Goal: Information Seeking & Learning: Check status

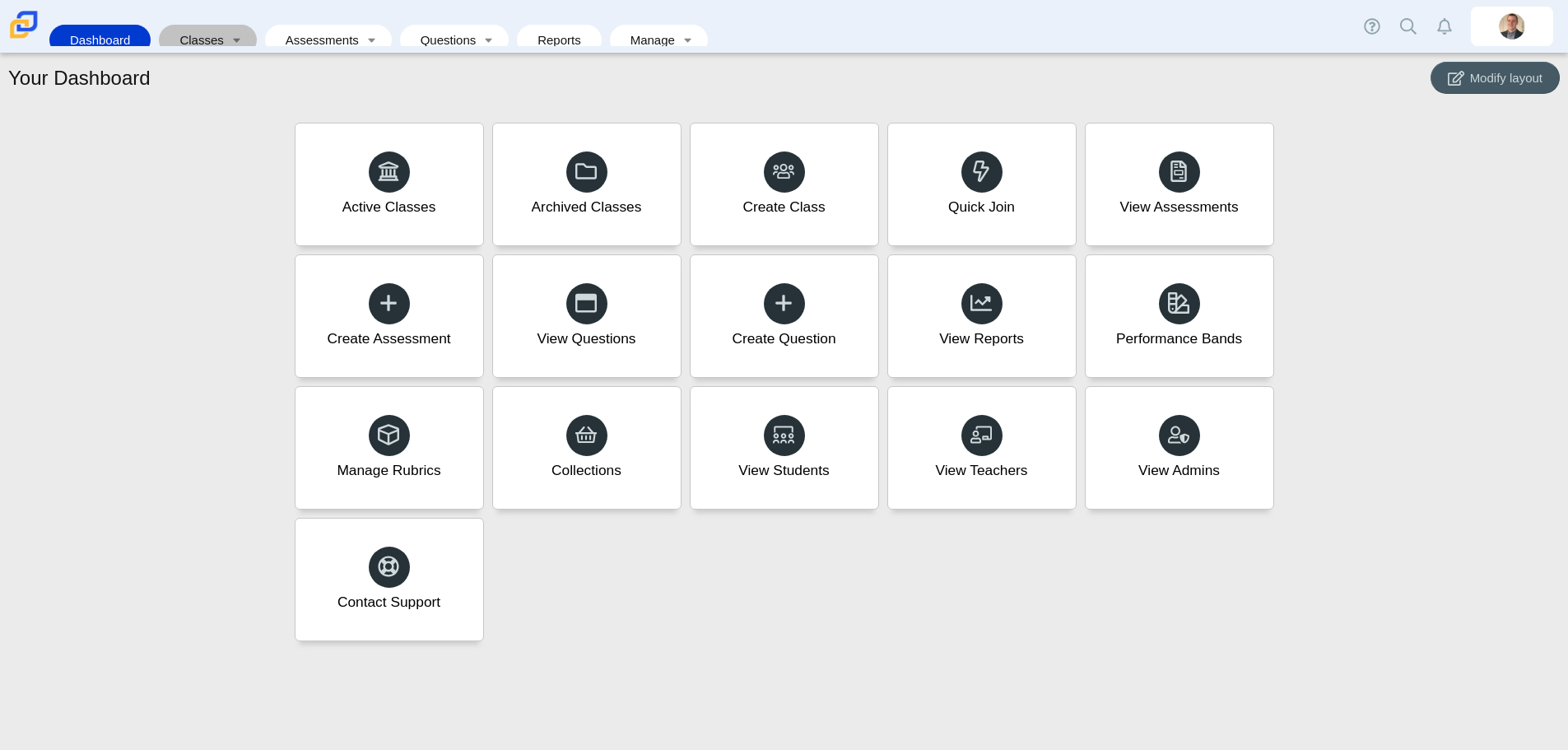
click at [213, 34] on link "Classes" at bounding box center [196, 41] width 58 height 31
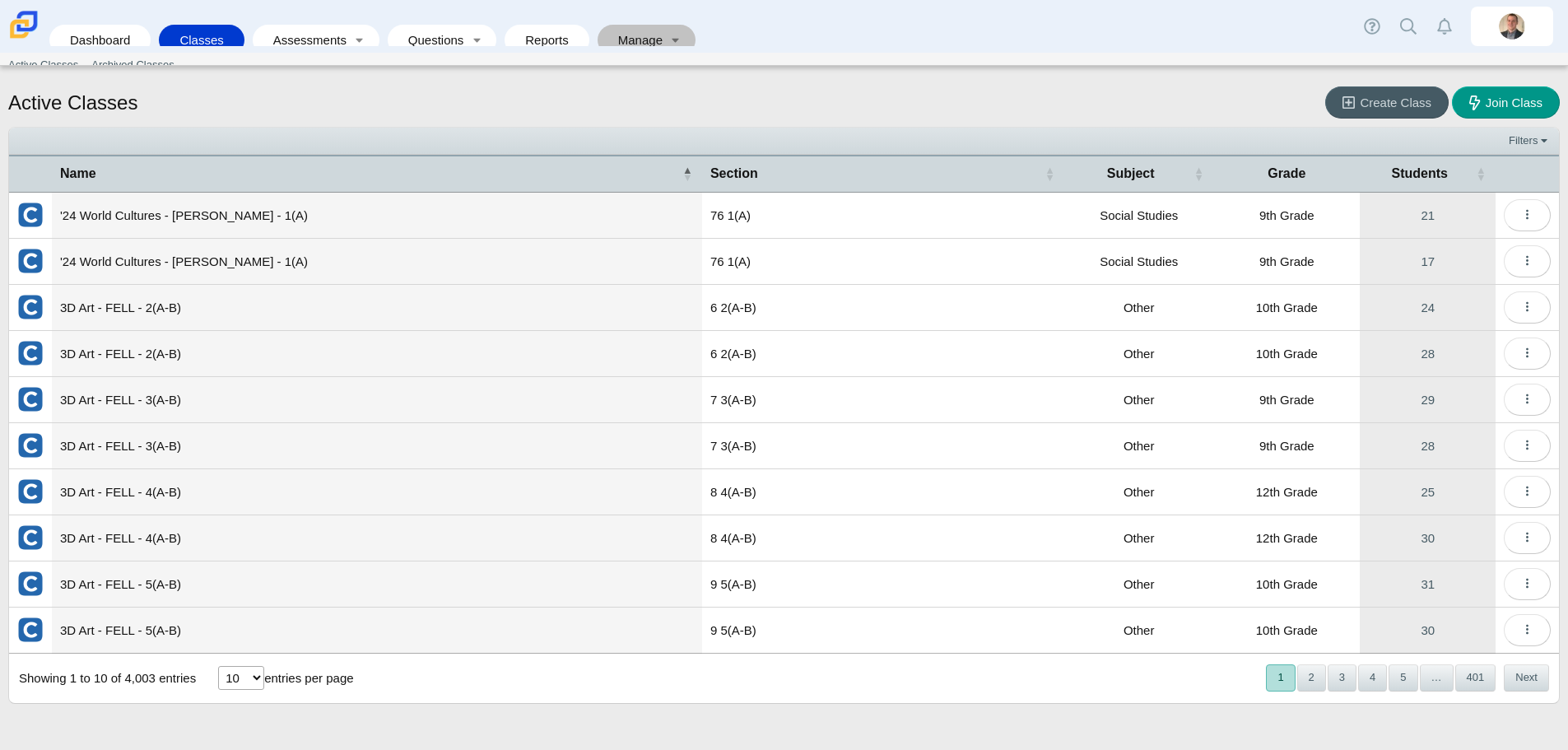
click at [641, 25] on link "Manage" at bounding box center [635, 41] width 59 height 31
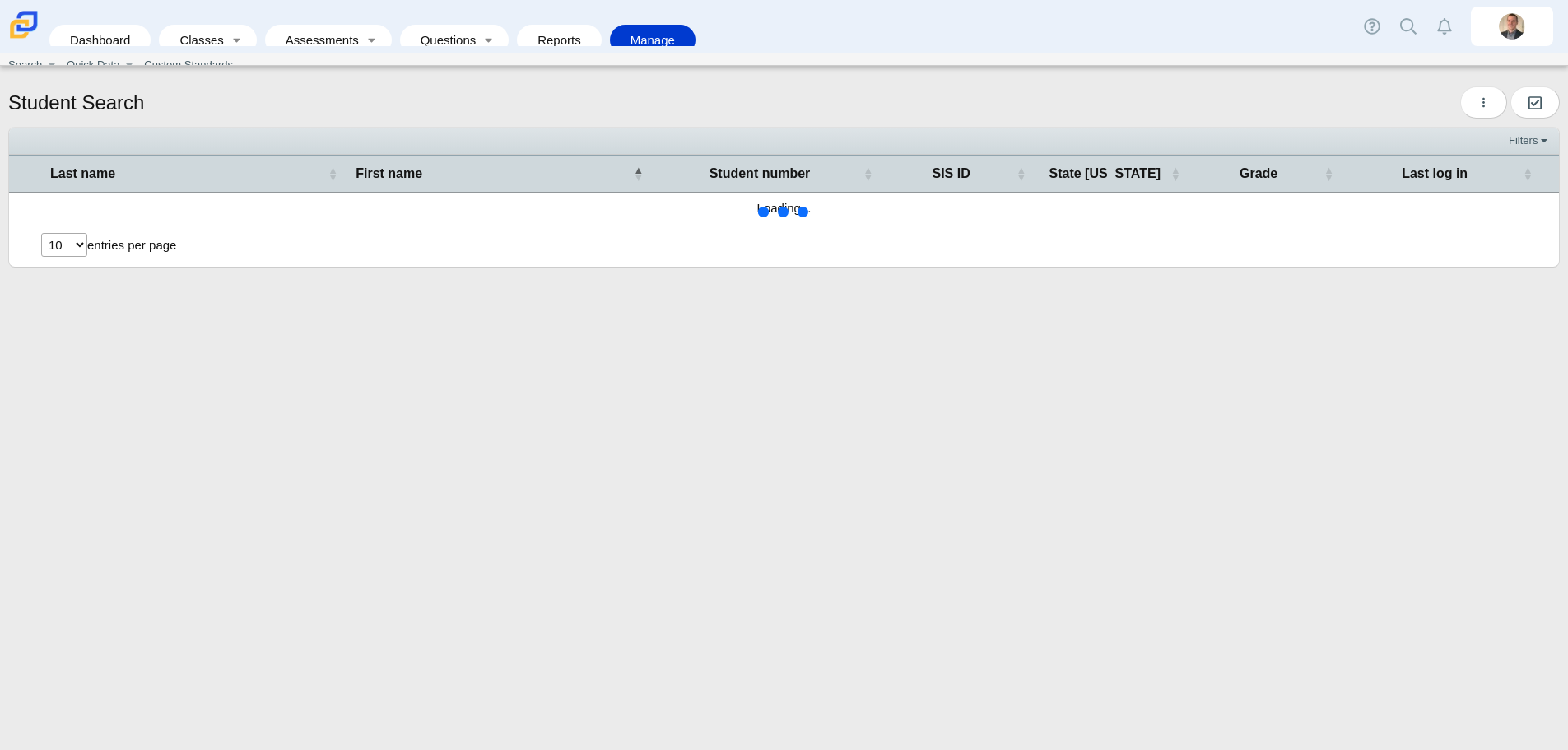
click at [538, 25] on link "Reports" at bounding box center [559, 41] width 69 height 31
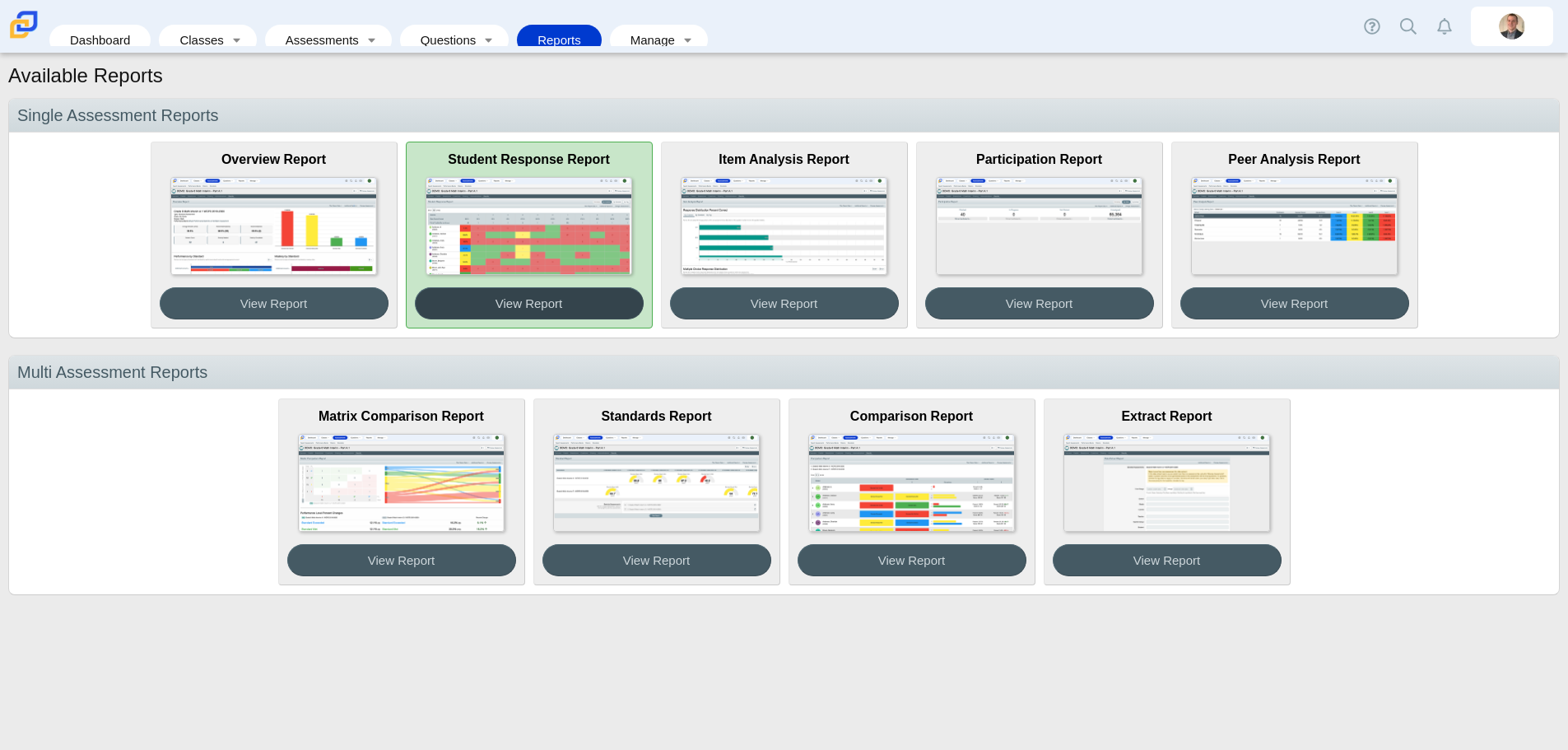
click at [542, 311] on button "View Report" at bounding box center [528, 303] width 229 height 32
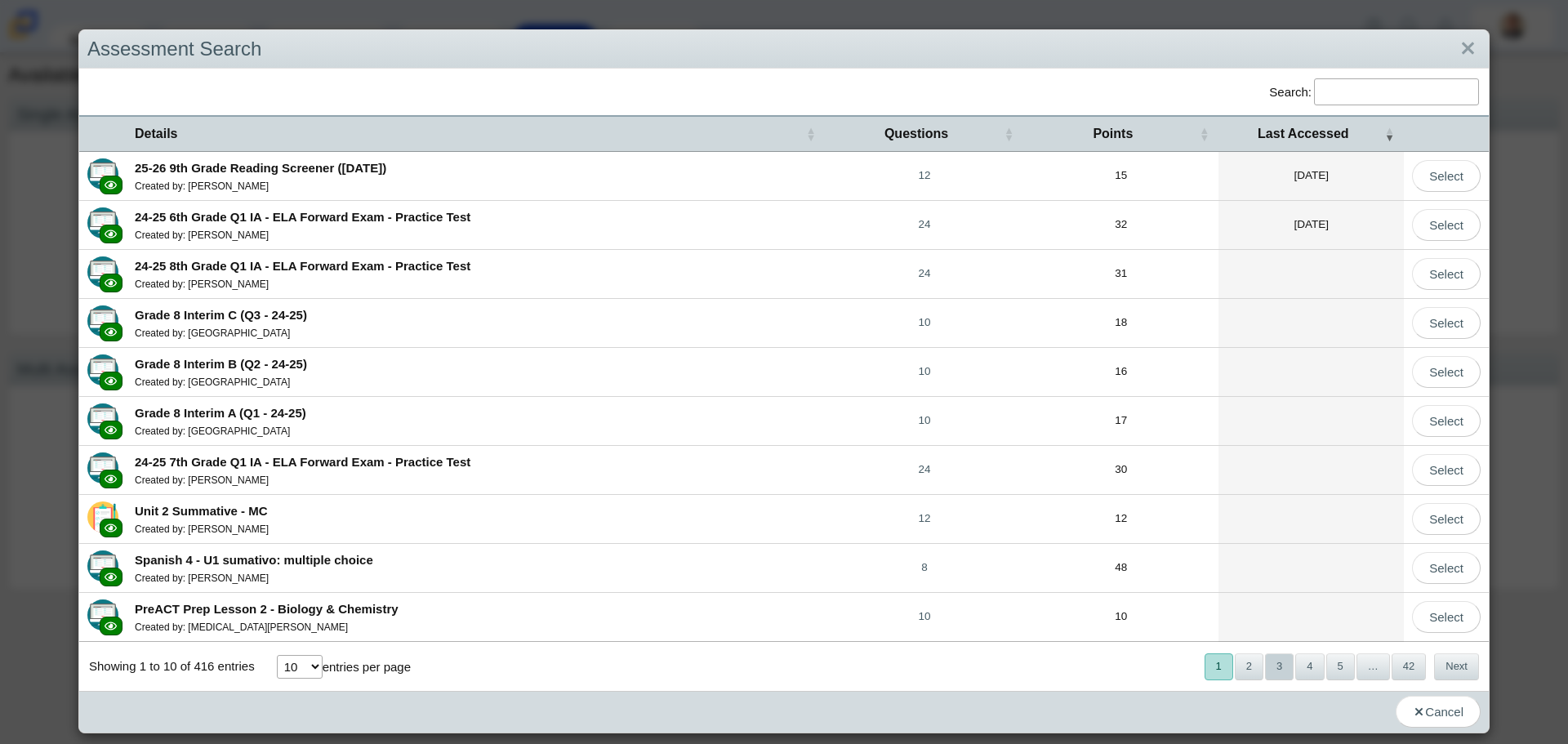
click at [1269, 672] on button "3" at bounding box center [1280, 667] width 29 height 27
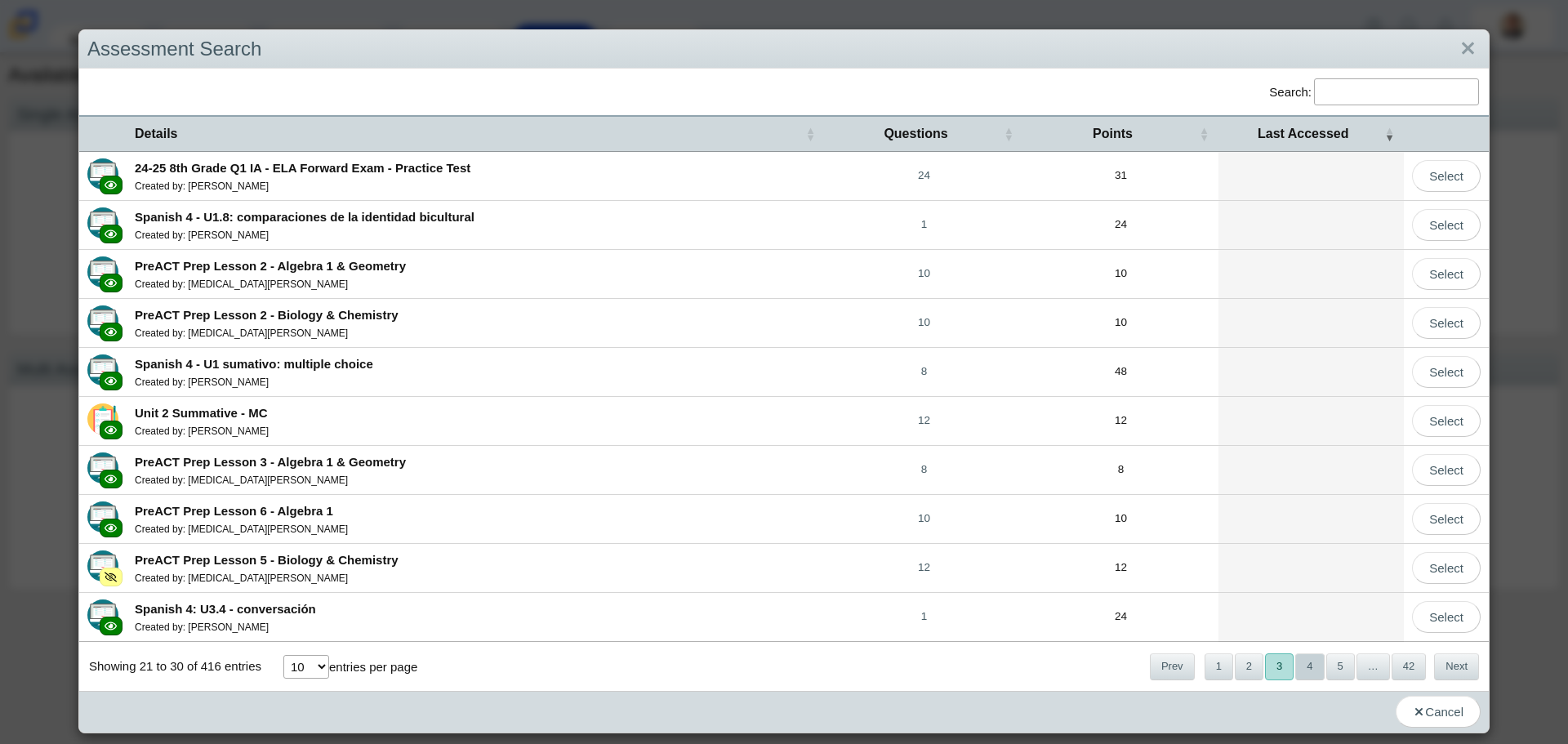
click at [1296, 663] on button "4" at bounding box center [1310, 667] width 29 height 27
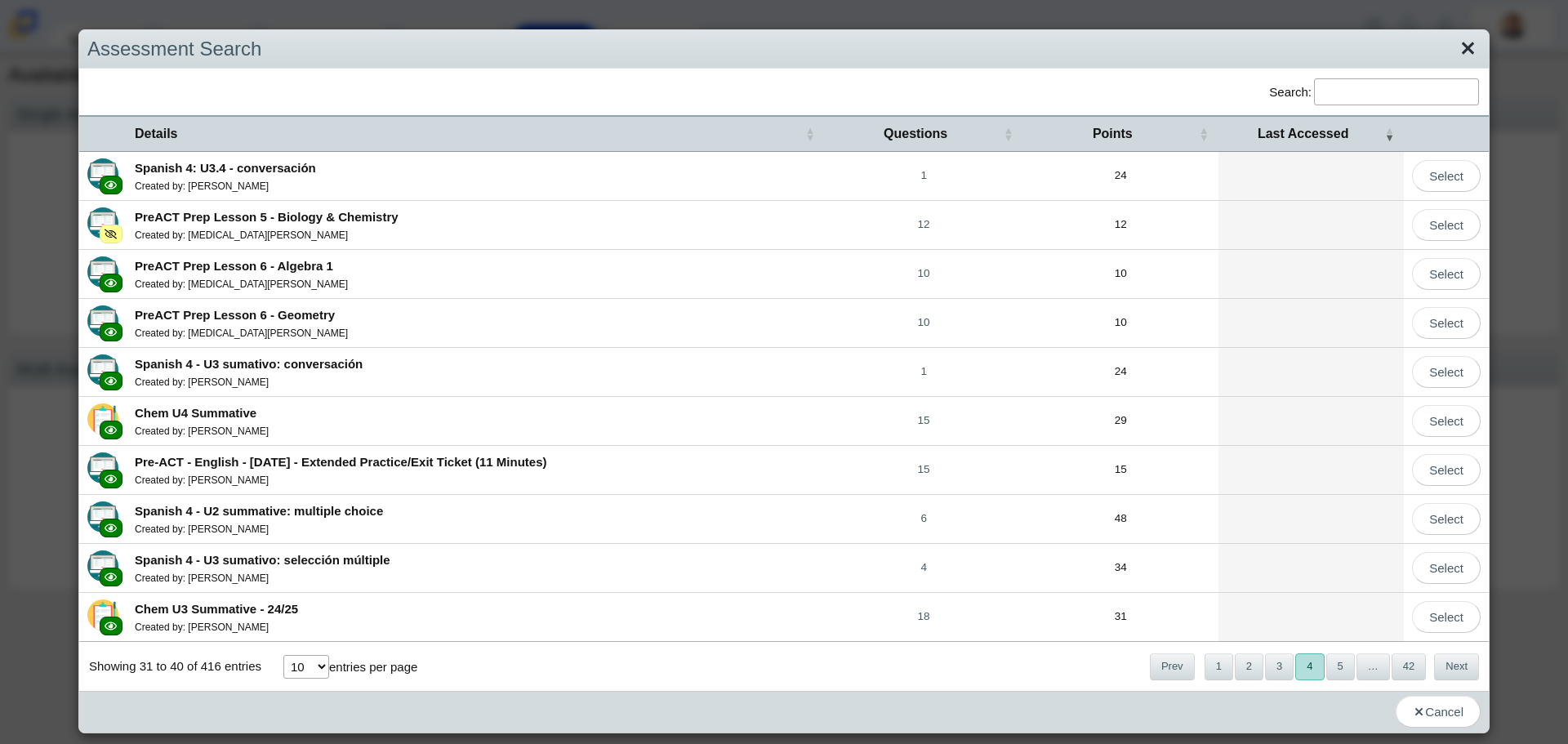
click at [1464, 47] on link "Close" at bounding box center [1468, 49] width 25 height 28
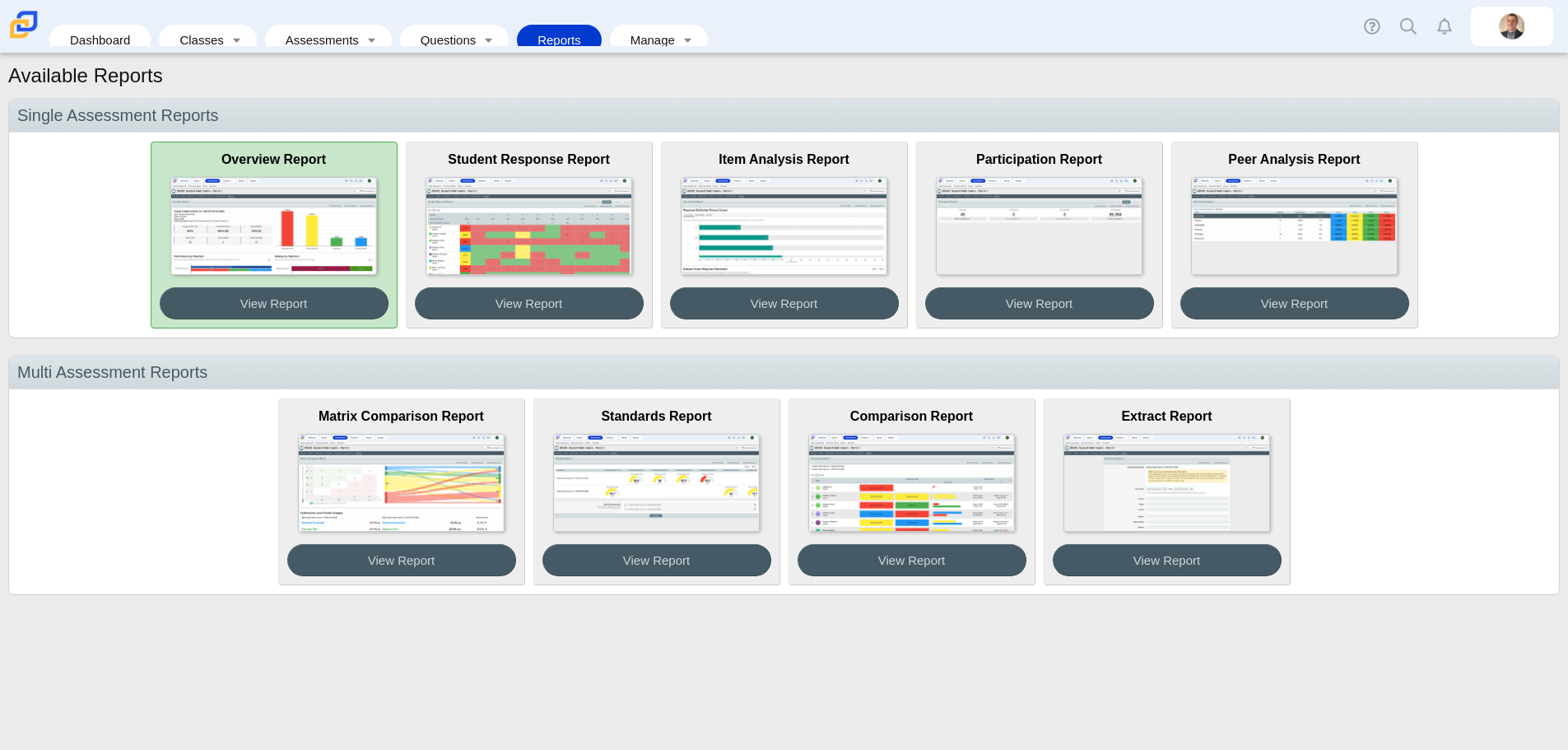
click at [264, 217] on img at bounding box center [272, 225] width 206 height 98
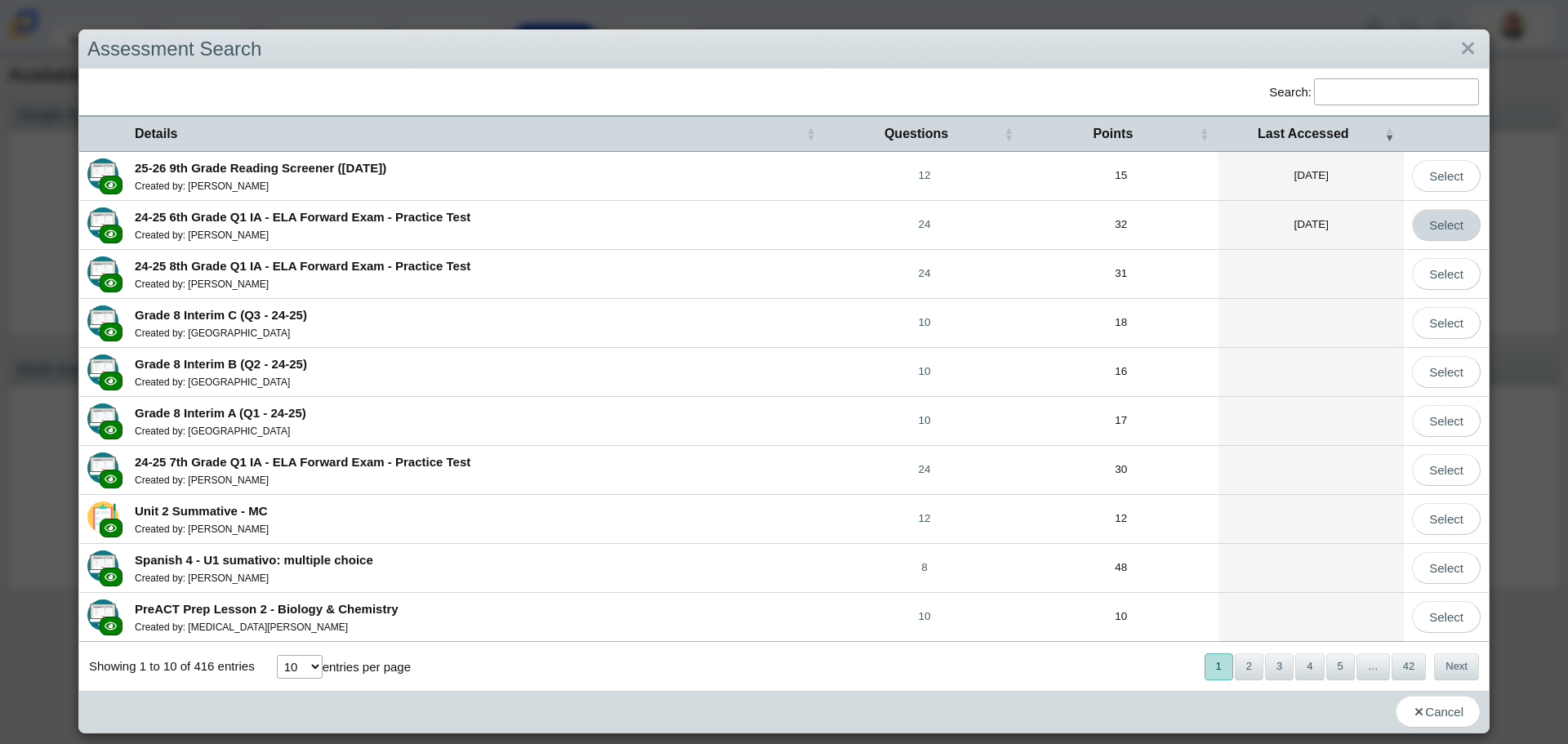
click at [1444, 239] on link "Select" at bounding box center [1446, 224] width 69 height 32
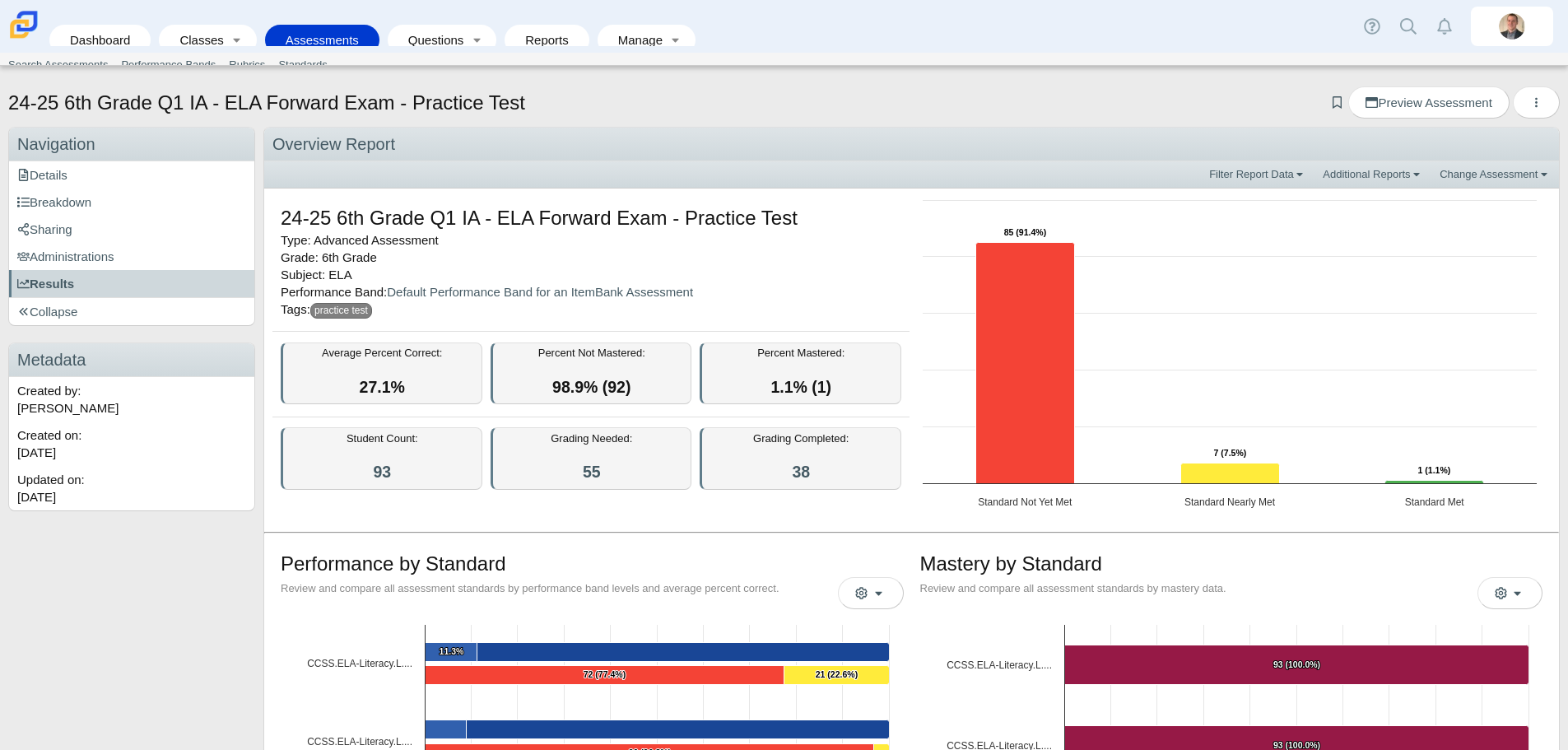
click at [1302, 172] on div "Filter Report Data Additional Reports Additional Assessment Reports Overview Re…" at bounding box center [911, 174] width 1278 height 16
click at [1291, 172] on link "Filter Report Data" at bounding box center [1258, 174] width 105 height 16
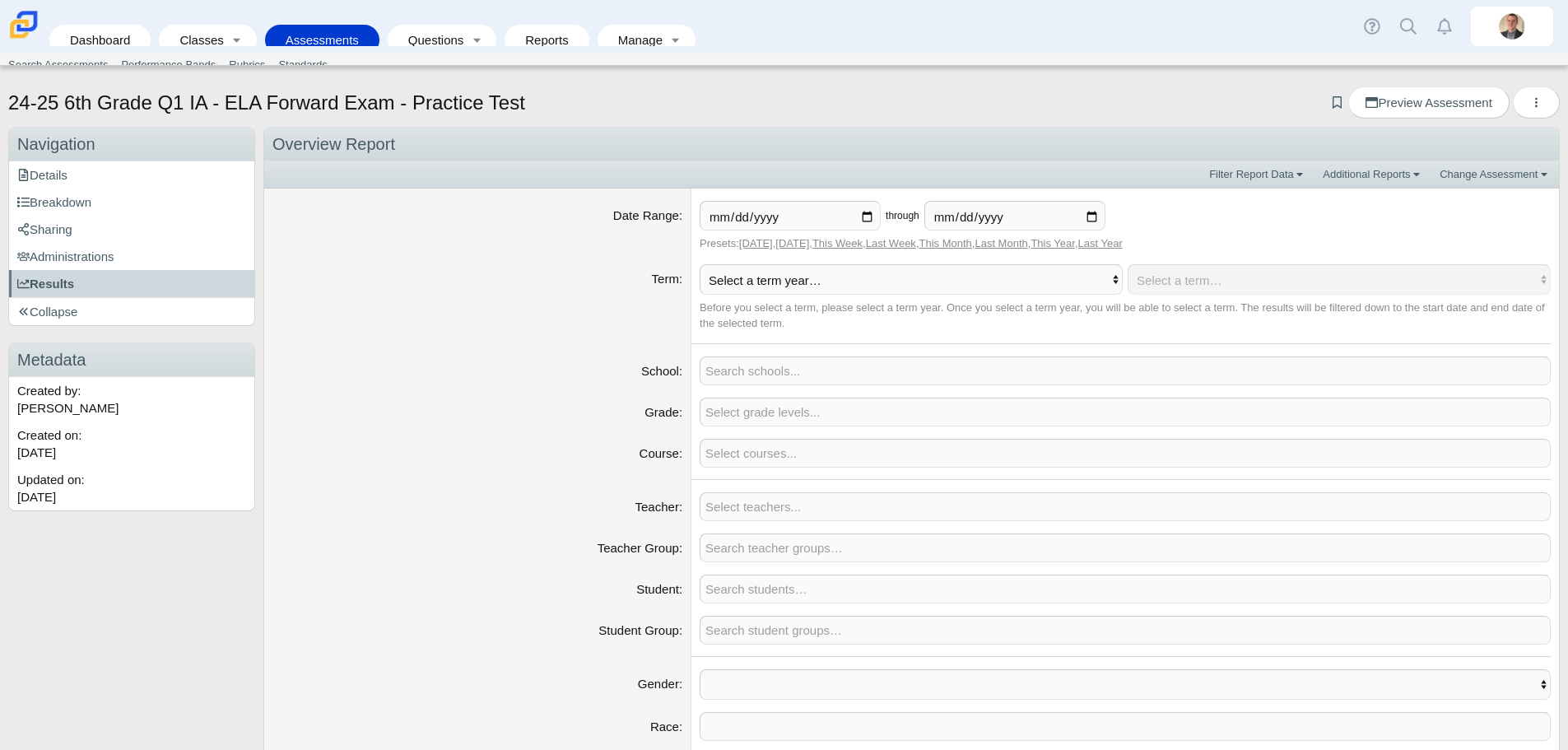
click at [1526, 120] on div "24-25 6th Grade Q1 IA - ELA Forward Exam - Practice Test Add bookmark Preview A…" at bounding box center [784, 103] width 1552 height 36
click at [1530, 106] on icon "More options" at bounding box center [1536, 102] width 13 height 13
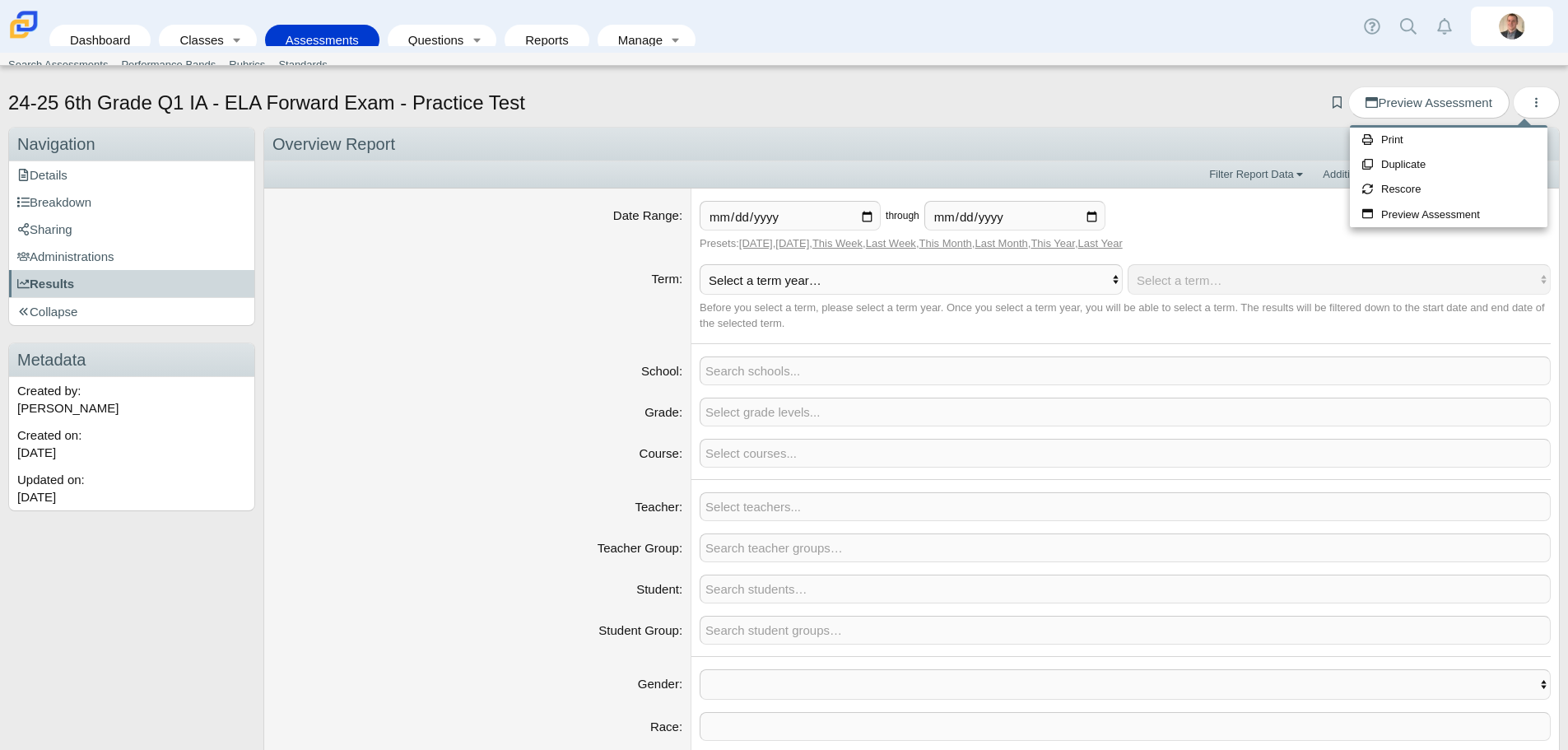
click at [802, 136] on div "Overview Report" at bounding box center [912, 144] width 1295 height 34
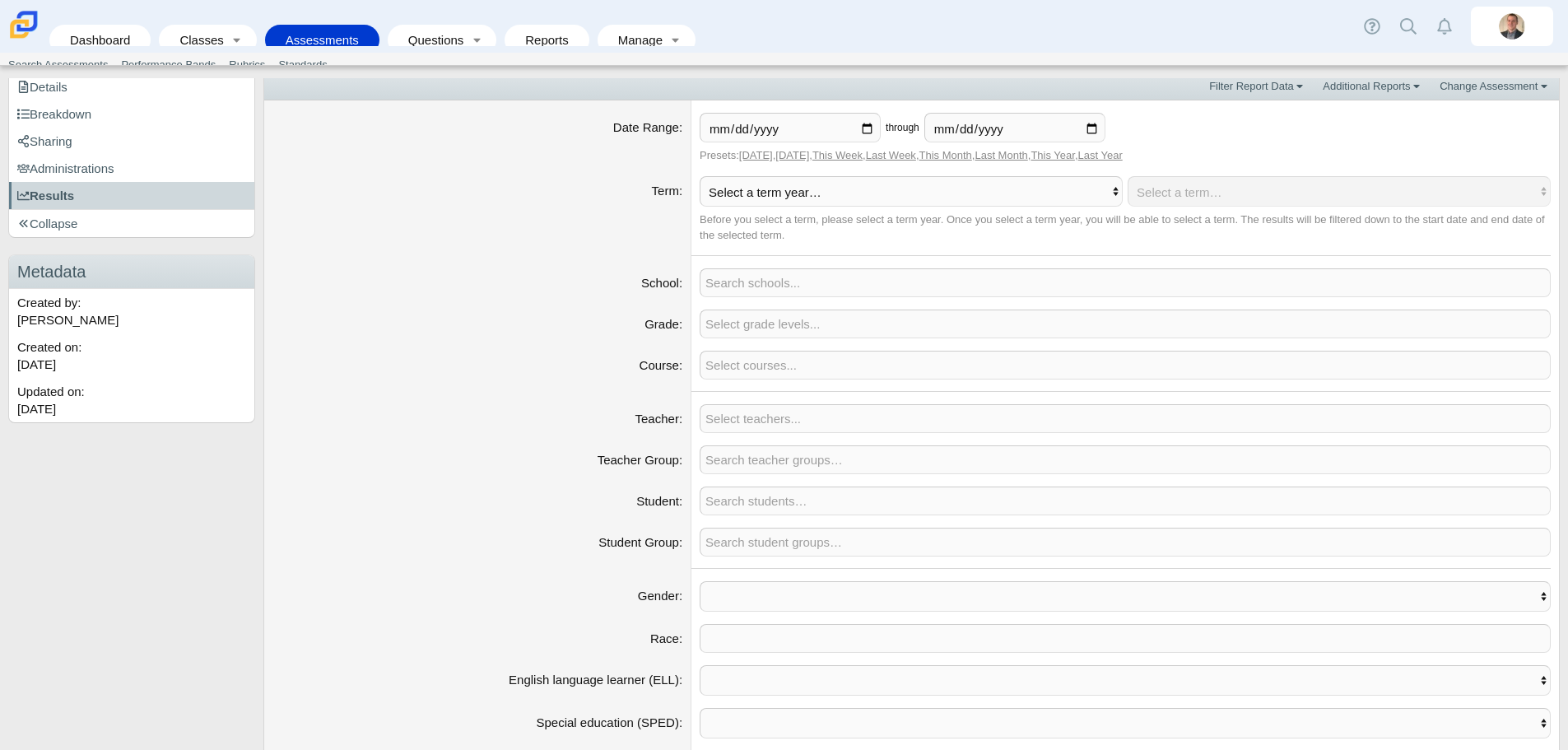
scroll to position [82, 0]
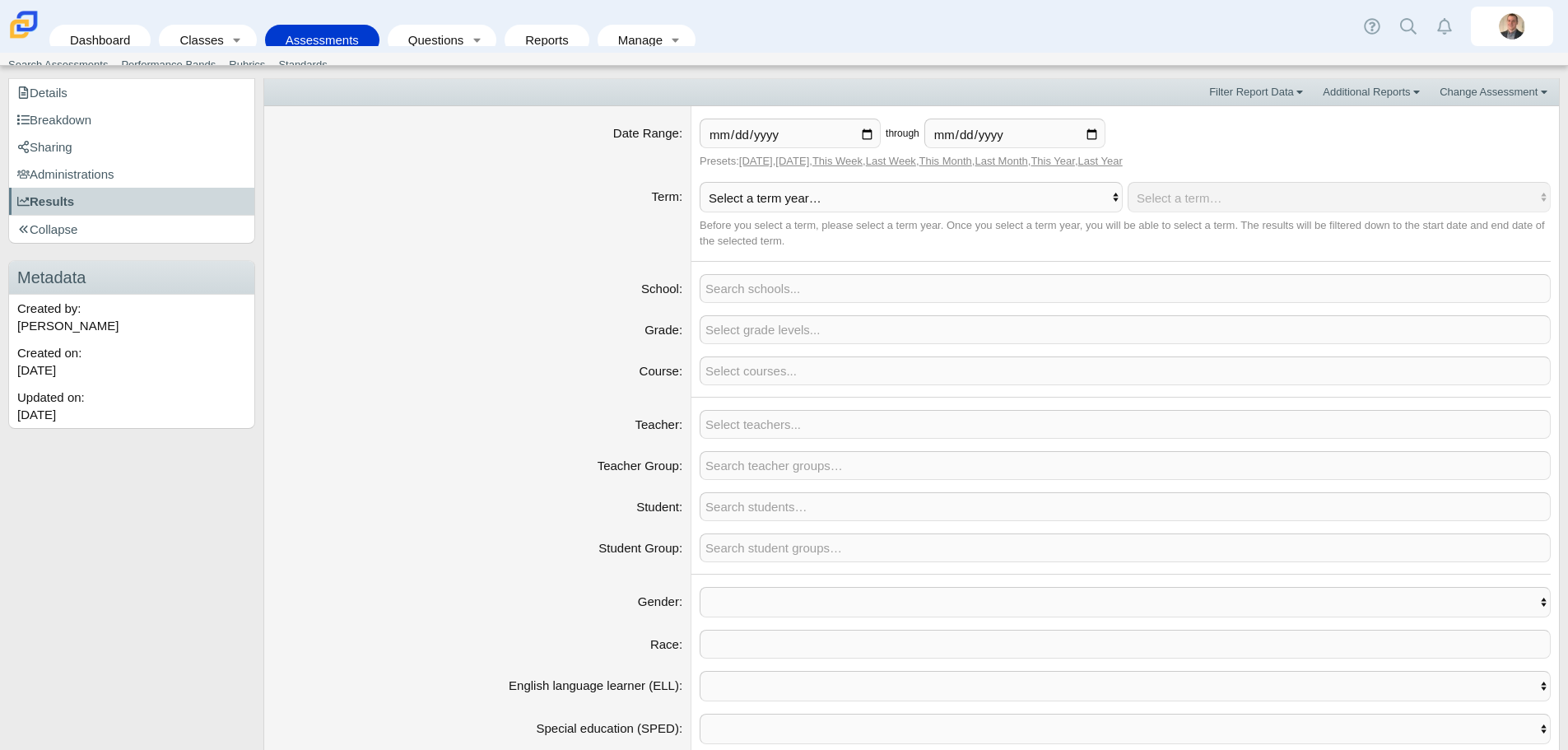
click at [835, 376] on span at bounding box center [1125, 371] width 849 height 27
click at [749, 374] on span at bounding box center [1125, 371] width 849 height 27
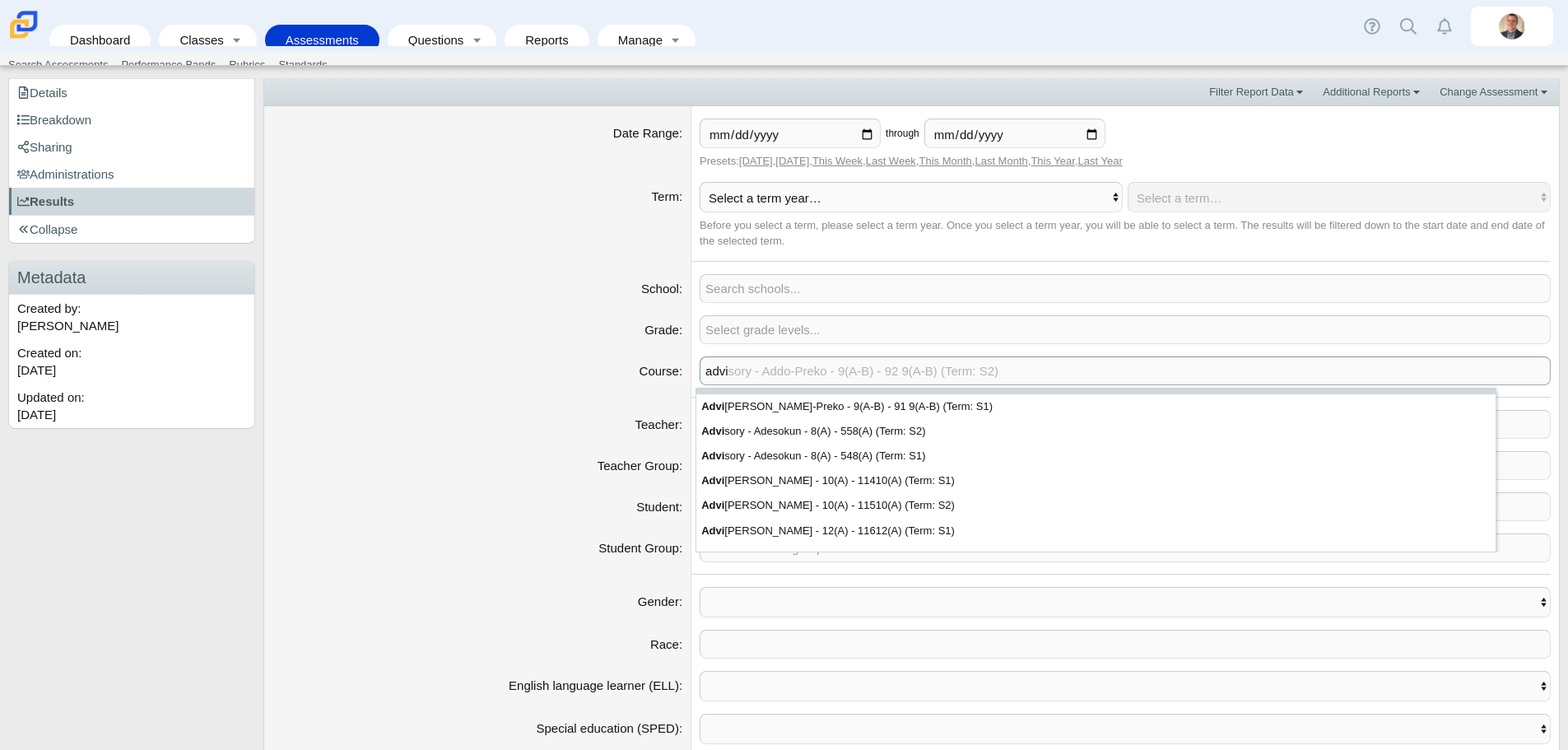
scroll to position [247, 0]
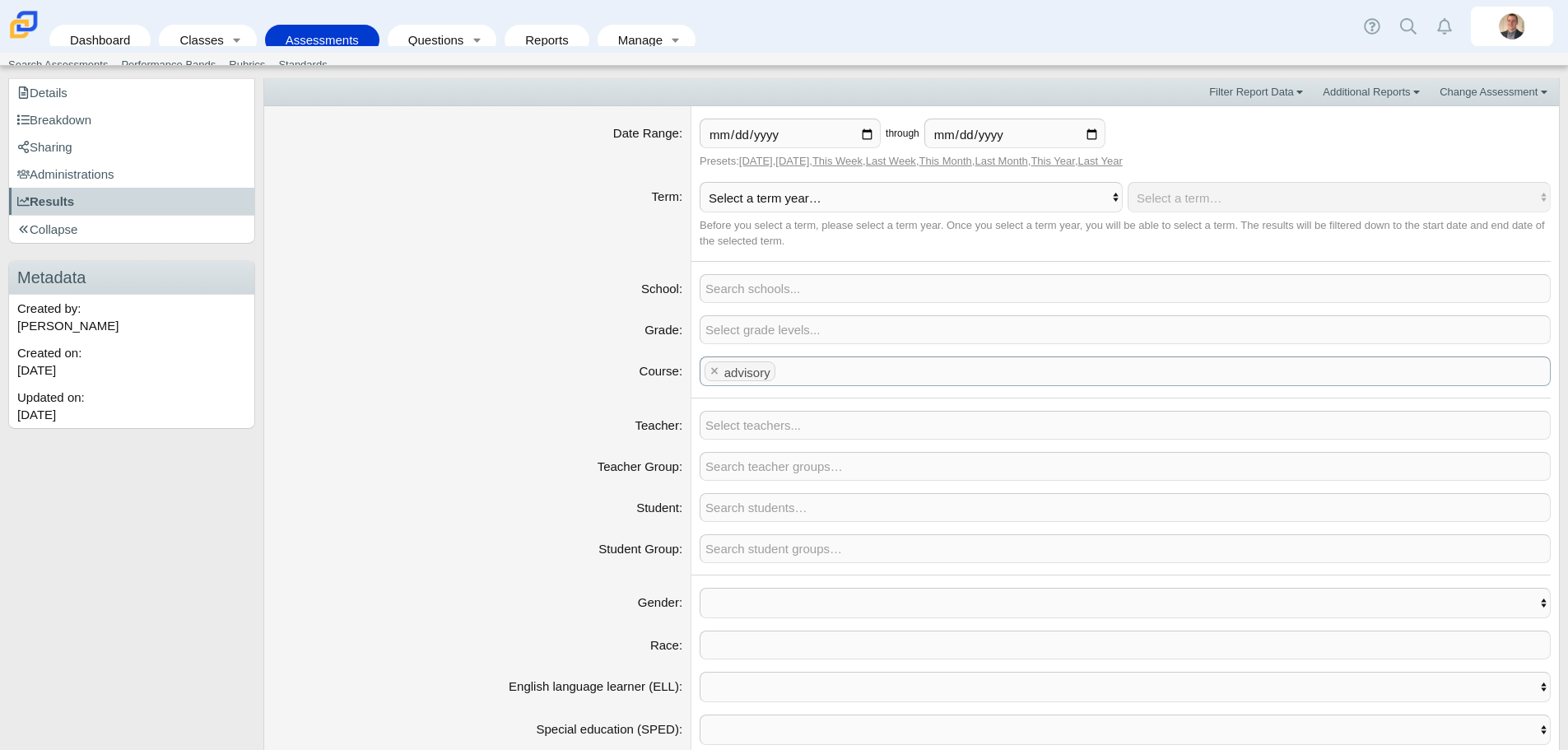
click at [792, 374] on span at bounding box center [1165, 371] width 771 height 27
click at [746, 371] on span "advisory" at bounding box center [748, 372] width 46 height 14
click at [713, 373] on x "remove tag" at bounding box center [715, 370] width 14 height 11
click at [713, 373] on span at bounding box center [1125, 371] width 849 height 27
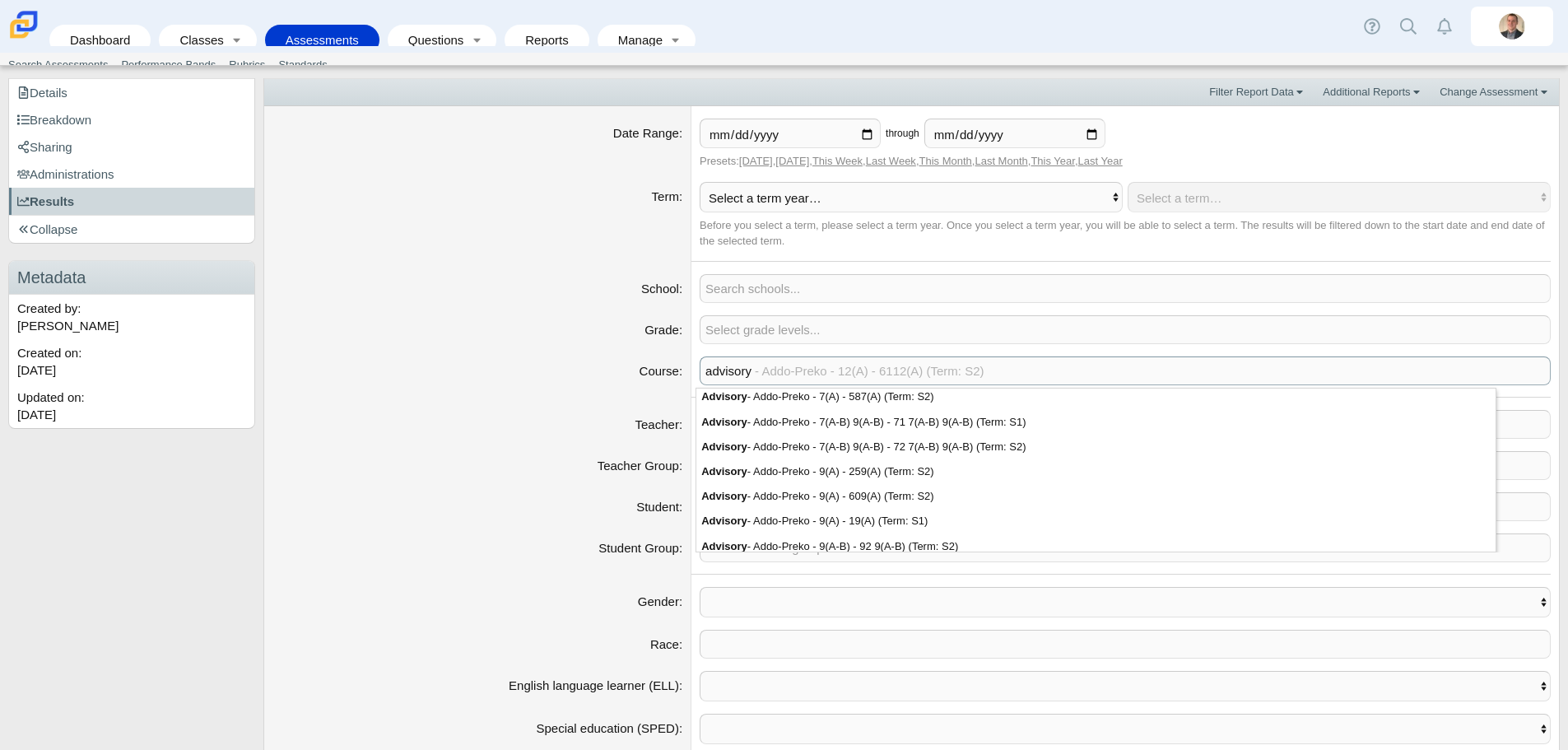
scroll to position [82, 0]
click at [808, 192] on select "Select a term year… 2026 2025 2024 2023 2022 2021" at bounding box center [911, 197] width 423 height 31
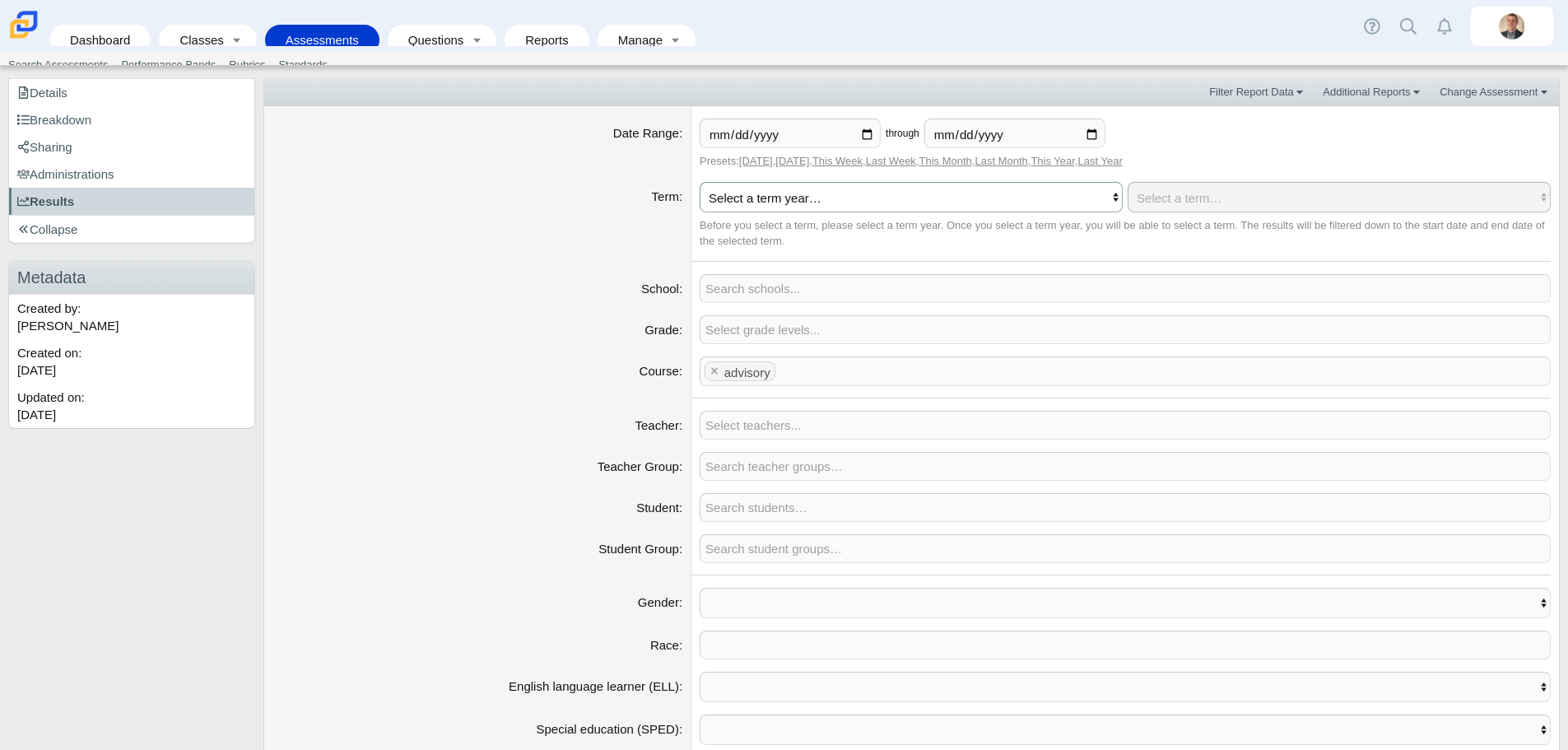
select select "2025"
click at [699, 182] on select "Select a term year… 2026 2025 2024 2023 2022 2021" at bounding box center [911, 197] width 423 height 31
click at [937, 226] on div "Before you select a term, please select a term year. Once you select a term yea…" at bounding box center [1125, 233] width 851 height 32
click at [710, 369] on x "remove tag" at bounding box center [715, 370] width 14 height 11
click at [720, 373] on span at bounding box center [1125, 371] width 849 height 27
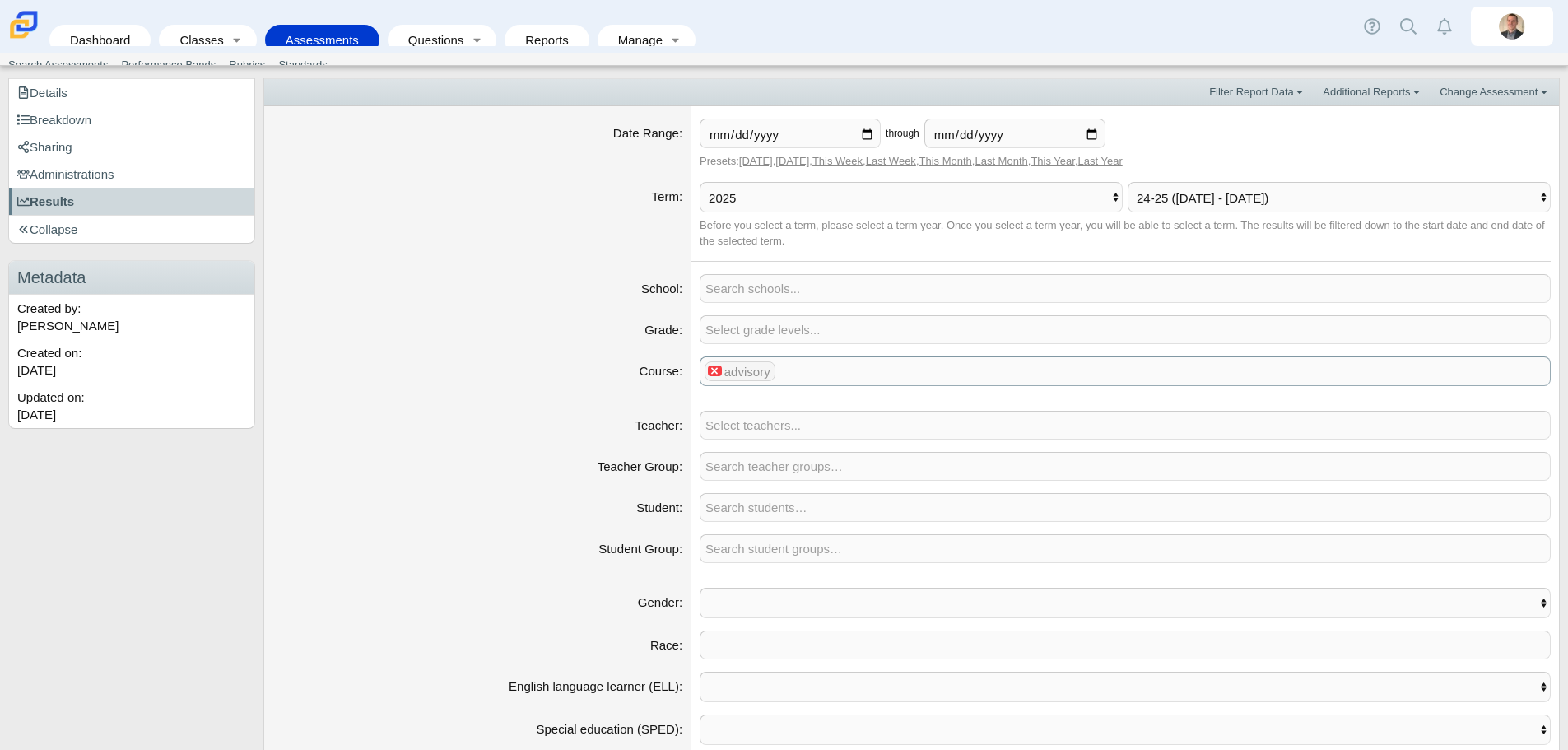
click at [709, 369] on x "remove tag" at bounding box center [715, 370] width 14 height 11
